Goal: Transaction & Acquisition: Book appointment/travel/reservation

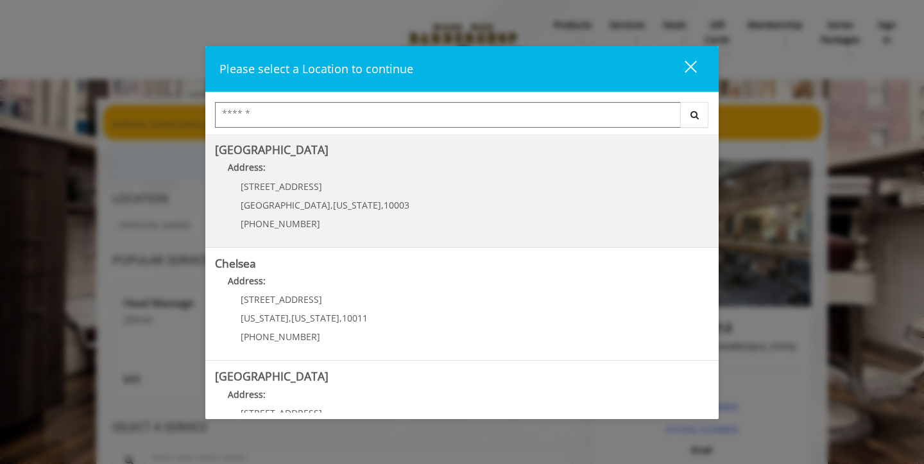
scroll to position [191, 0]
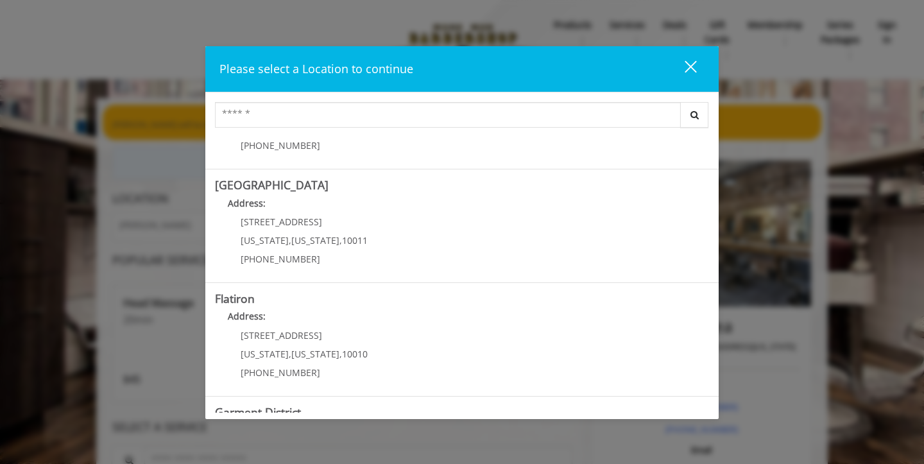
click at [564, 246] on Street "Chelsea 15th Street Address: 267 W 15th St New York , New York , 10011 (646) 85…" at bounding box center [462, 226] width 494 height 94
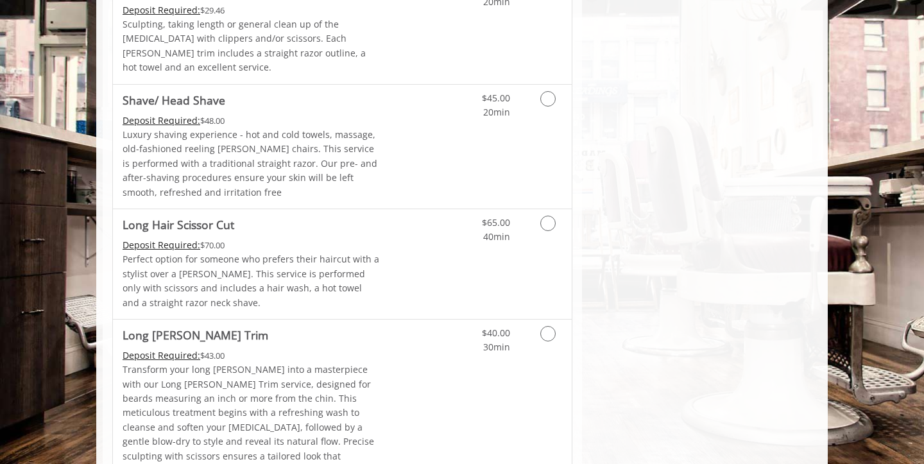
scroll to position [1924, 0]
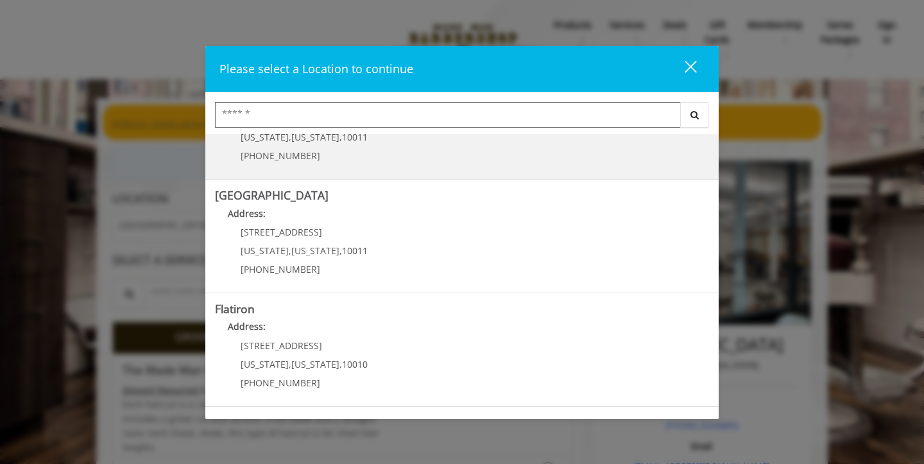
scroll to position [182, 0]
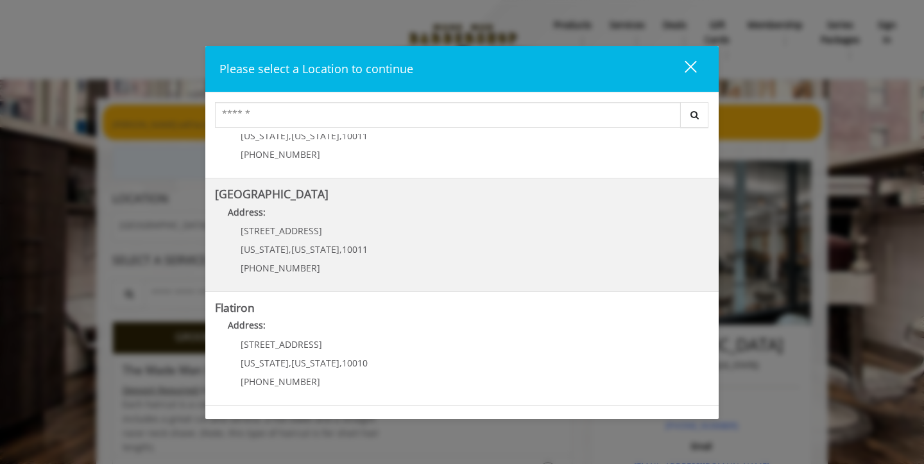
click at [460, 245] on Street "Chelsea 15th Street Address: 267 W 15th St New York , New York , 10011 (646) 85…" at bounding box center [462, 235] width 494 height 94
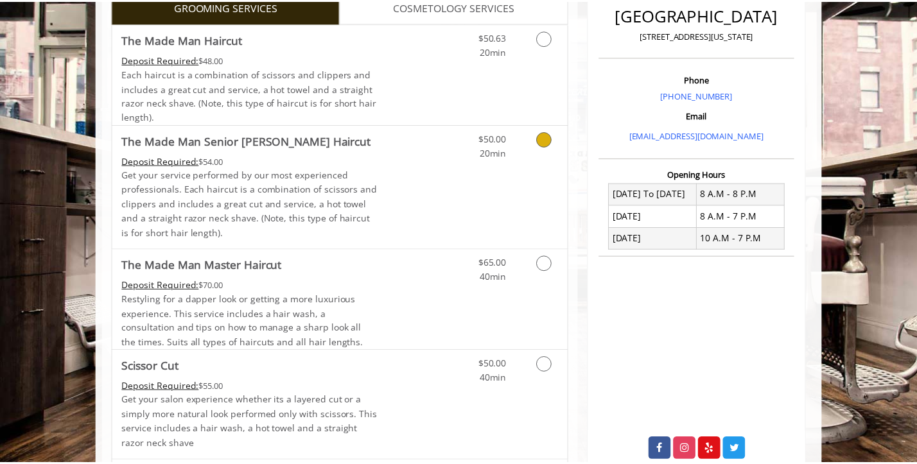
scroll to position [389, 0]
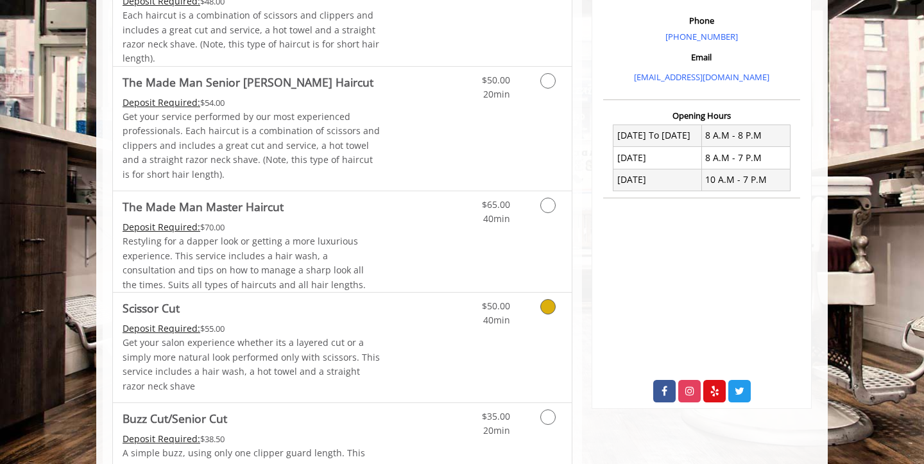
click at [511, 332] on div "$50.00 40min" at bounding box center [514, 348] width 115 height 110
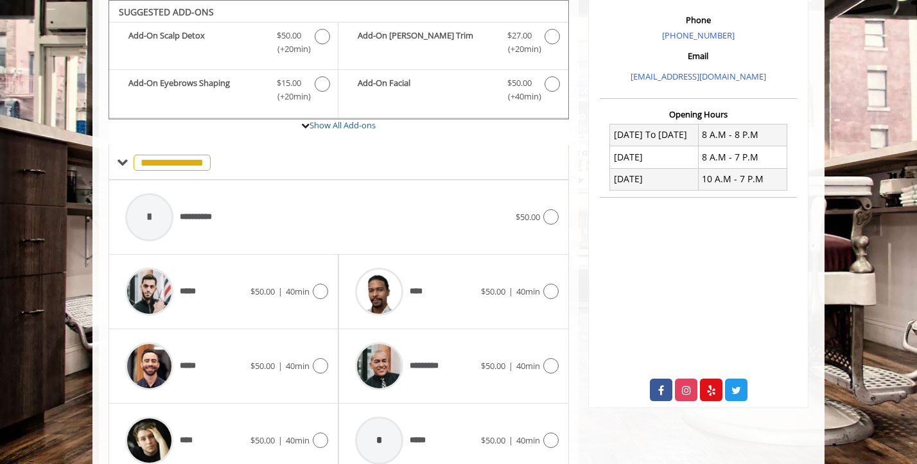
scroll to position [448, 0]
